Goal: Task Accomplishment & Management: Use online tool/utility

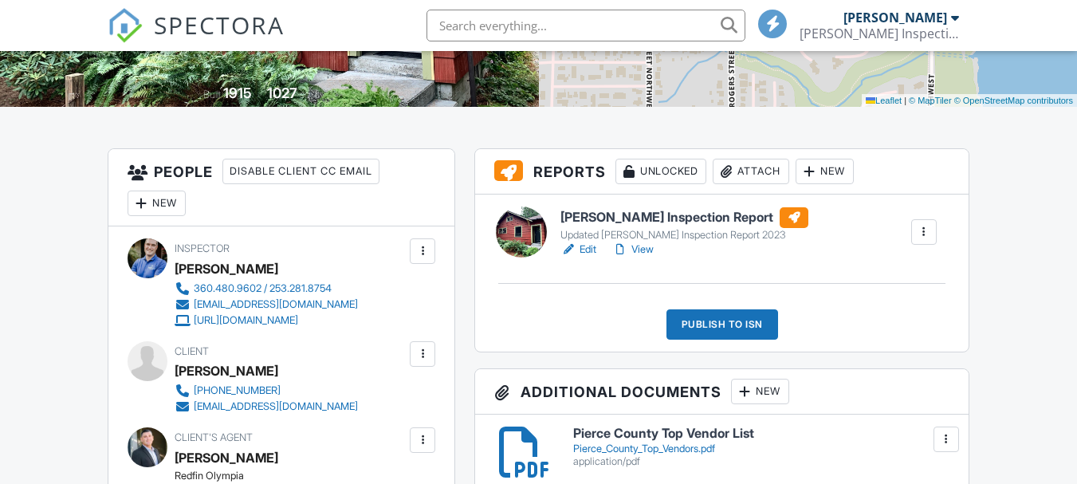
click at [650, 216] on h6 "[PERSON_NAME] Inspection Report" at bounding box center [684, 217] width 248 height 21
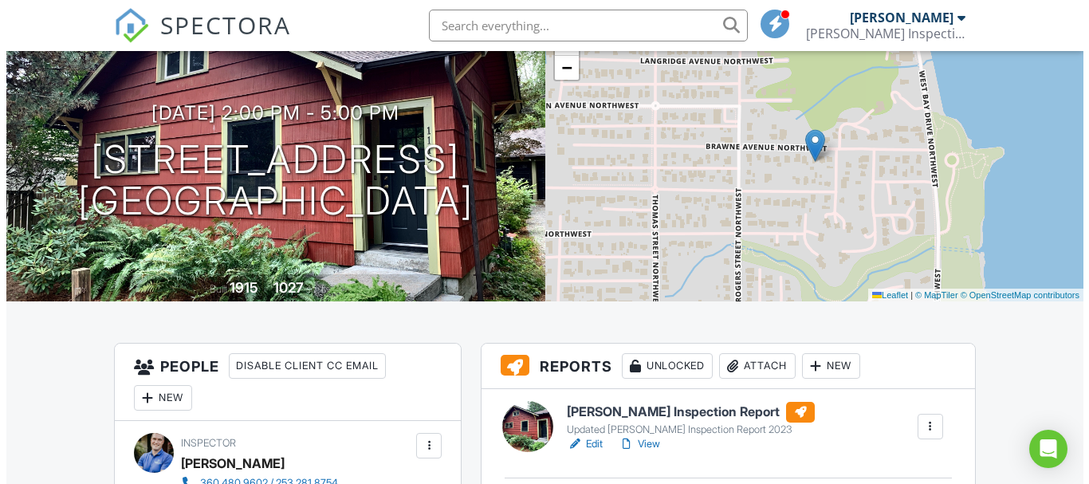
scroll to position [319, 0]
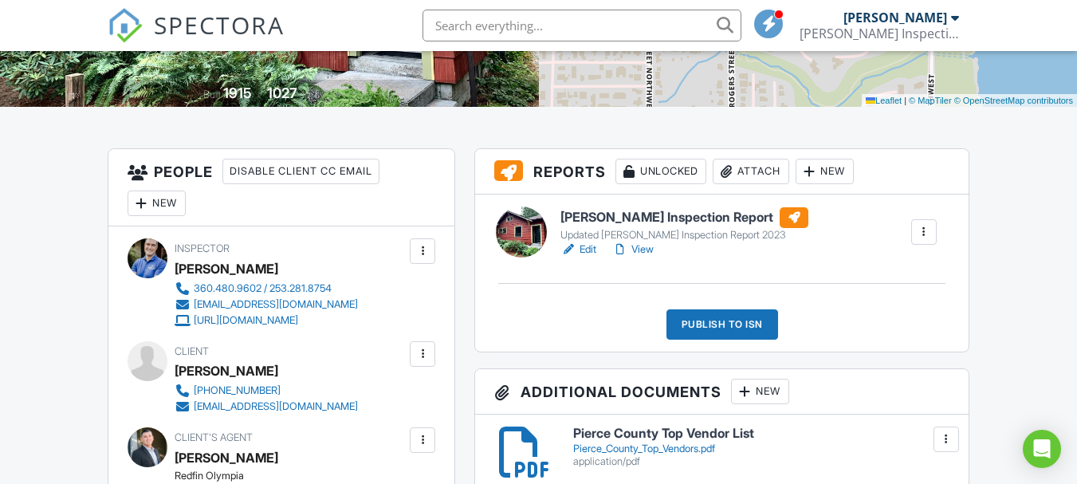
click at [703, 320] on div "Publish to ISN" at bounding box center [722, 324] width 112 height 30
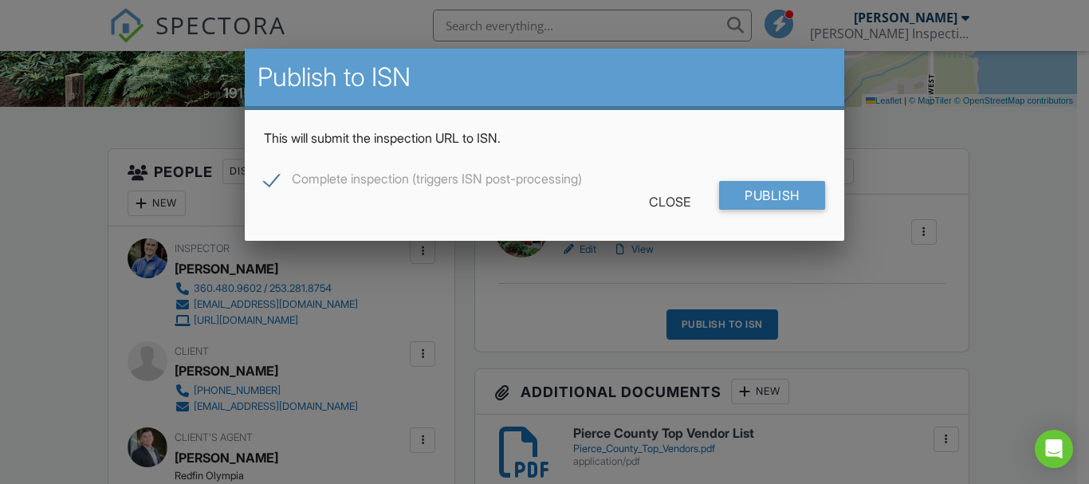
click at [782, 171] on div "Complete inspection (triggers ISN post-processing)" at bounding box center [544, 170] width 560 height 22
click at [787, 198] on input "Publish" at bounding box center [772, 195] width 106 height 29
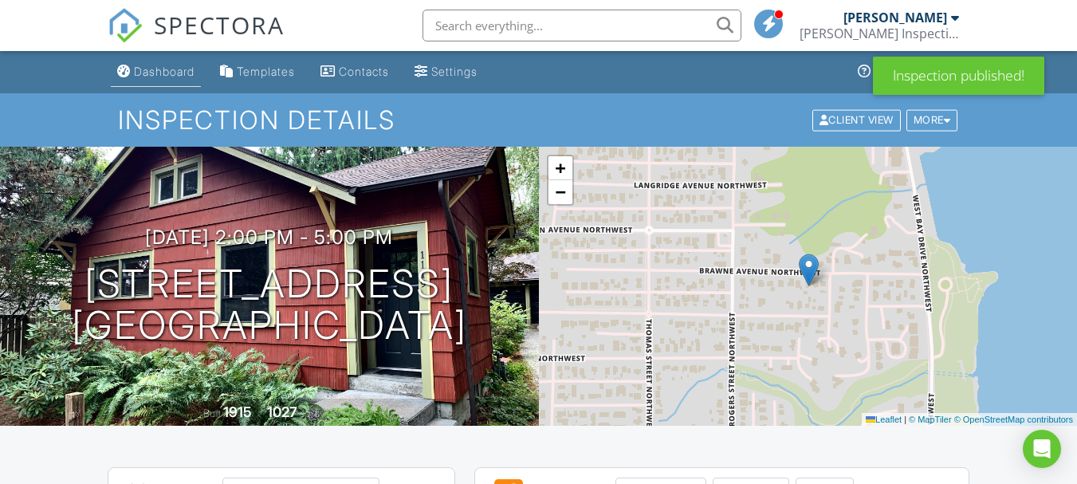
click at [180, 65] on div "Dashboard" at bounding box center [164, 72] width 61 height 14
